Goal: Task Accomplishment & Management: Complete application form

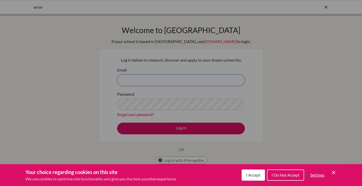
type input "roliveira@earj.com.br"
click at [251, 174] on span "I Accept" at bounding box center [253, 174] width 14 height 5
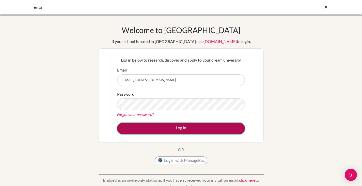
click at [191, 127] on button "Log in" at bounding box center [181, 128] width 128 height 12
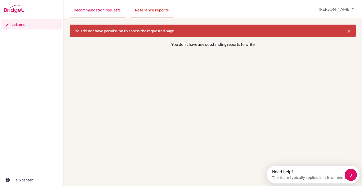
click at [109, 8] on link "Recommendation requests" at bounding box center [97, 10] width 55 height 18
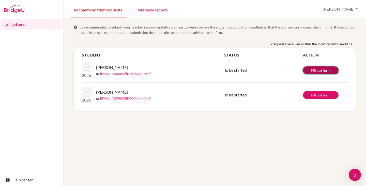
click at [326, 69] on link "Fill out form" at bounding box center [321, 70] width 36 height 8
